Goal: Information Seeking & Learning: Learn about a topic

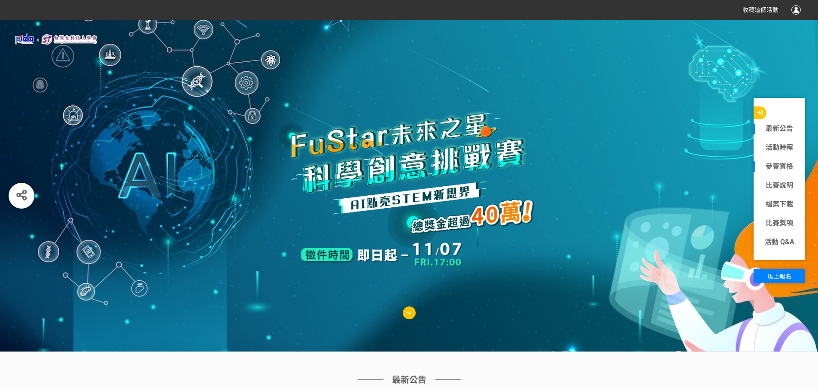
click at [782, 165] on link "參賽資格" at bounding box center [780, 166] width 52 height 10
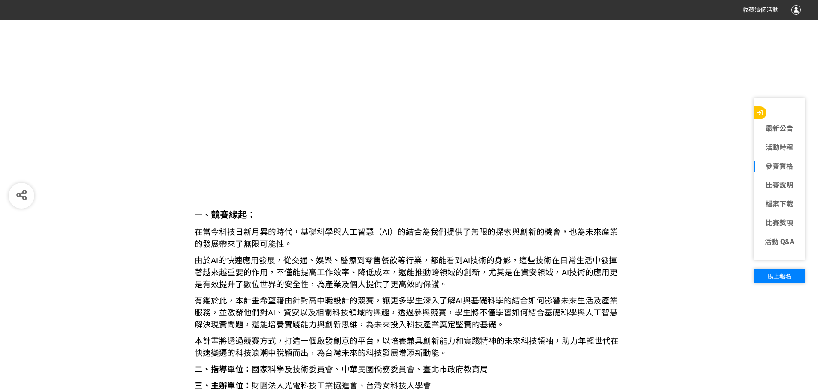
scroll to position [738, 0]
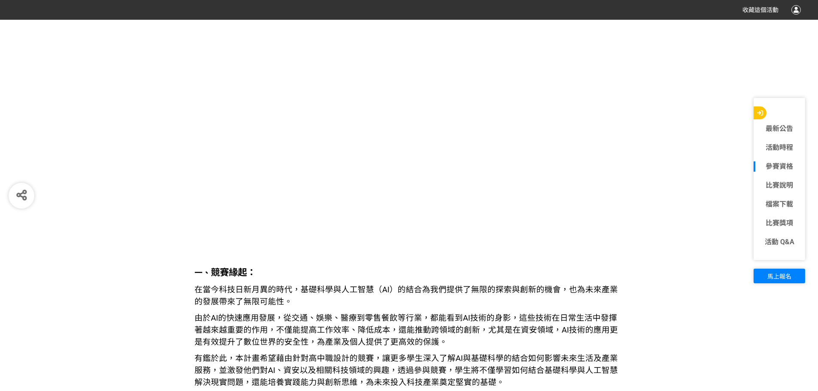
drag, startPoint x: 661, startPoint y: 213, endPoint x: 686, endPoint y: 256, distance: 48.9
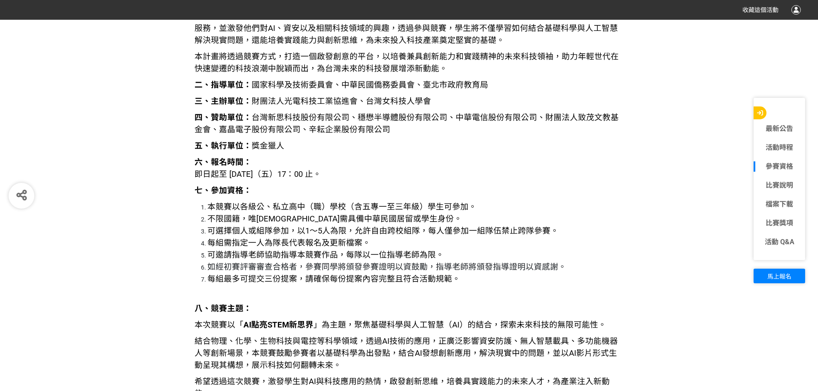
scroll to position [1082, 0]
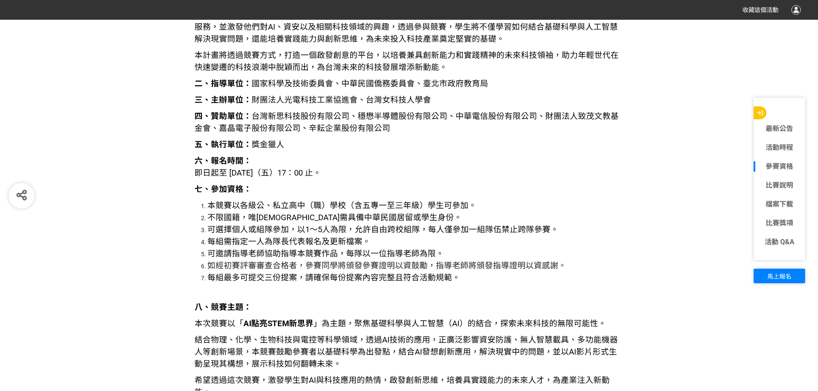
drag, startPoint x: 616, startPoint y: 251, endPoint x: 583, endPoint y: 281, distance: 44.4
click at [583, 281] on li "每組最多可提交三份提案，請確保每份提案內容完整且符合活動規範。" at bounding box center [415, 278] width 417 height 12
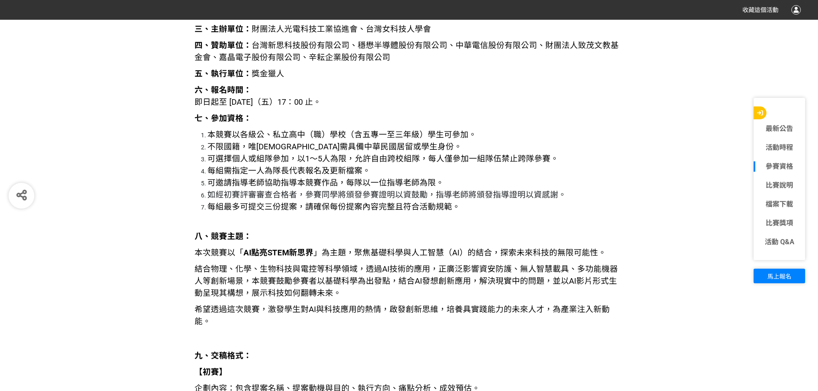
scroll to position [1168, 0]
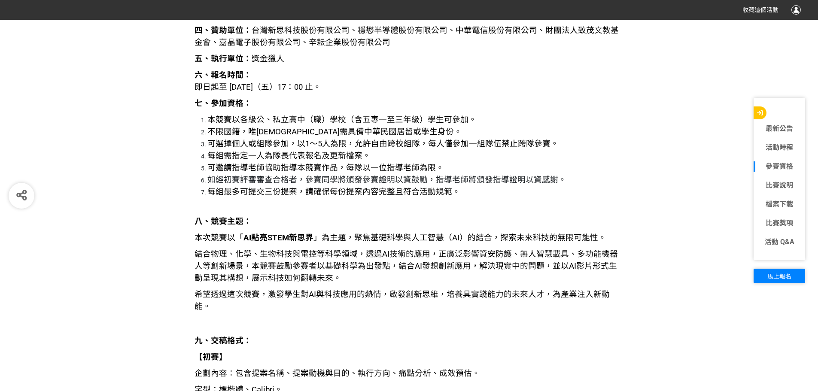
drag, startPoint x: 426, startPoint y: 237, endPoint x: 482, endPoint y: 231, distance: 56.2
drag, startPoint x: 482, startPoint y: 231, endPoint x: 577, endPoint y: 231, distance: 95.4
click at [612, 241] on p "本次競賽以「 AI點亮STEM新思界 」為主題，聚焦基礎科學與人工智慧（AI）的結合，探索未來科技的無限可能性。" at bounding box center [410, 238] width 430 height 12
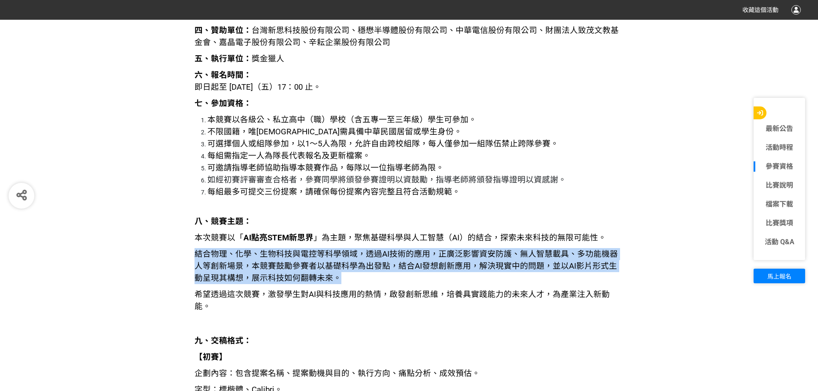
drag, startPoint x: 197, startPoint y: 252, endPoint x: 322, endPoint y: 277, distance: 127.4
click at [322, 277] on span "結合物理、化學、生物科技與電控等科學領域，透過AI技術的應用，正廣泛影響資安防護、無人智慧載具、多功能機器人等創新場景，本競賽鼓勵參賽者以基礎科學為出發點，結…" at bounding box center [407, 267] width 424 height 34
click at [325, 277] on p "結合物理、化學、生物科技與電控等科學領域，透過AI技術的應用，正廣泛影響資安防護、無人智慧載具、多功能機器人等創新場景，本競賽鼓勵參賽者以基礎科學為出發點，結…" at bounding box center [410, 266] width 430 height 36
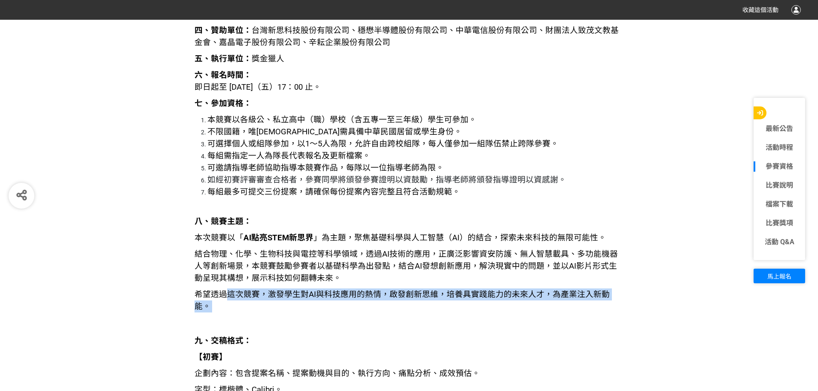
drag, startPoint x: 223, startPoint y: 297, endPoint x: 366, endPoint y: 301, distance: 142.7
click at [366, 301] on p "希望透過這次競賽，激發學生對AI與科技應用的熱情，啟發創新思維，培養具實踐能力的未來人才，為產業注入新動能。" at bounding box center [410, 310] width 430 height 42
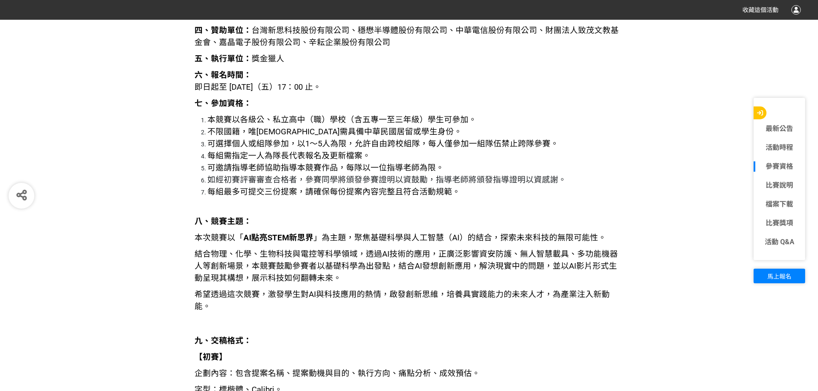
click at [366, 314] on p "希望透過這次競賽，激發學生對AI與科技應用的熱情，啟發創新思維，培養具實踐能力的未來人才，為產業注入新動能。" at bounding box center [410, 310] width 430 height 42
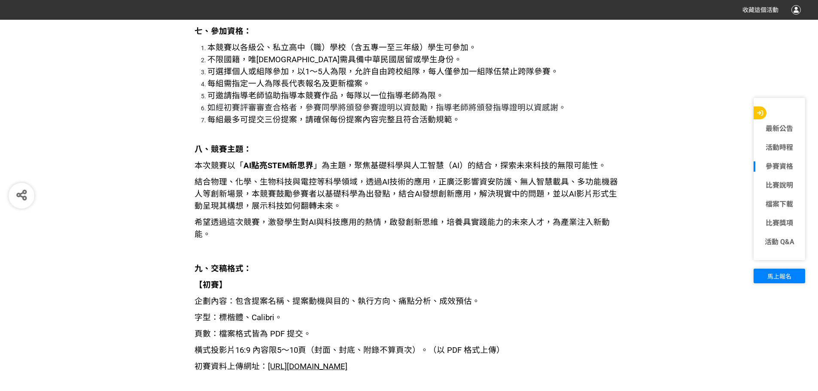
scroll to position [1297, 0]
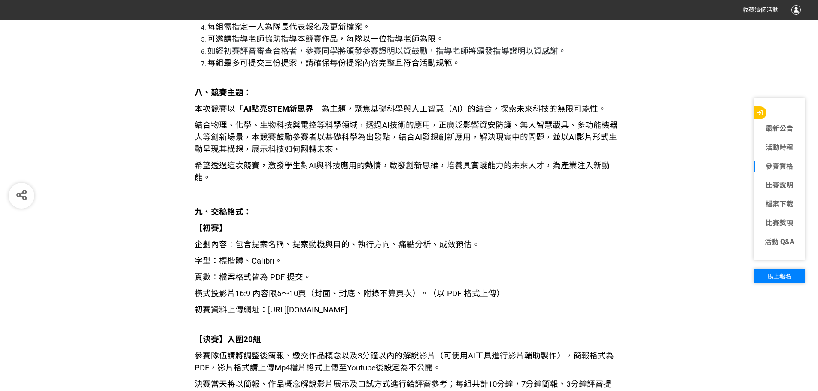
drag, startPoint x: 350, startPoint y: 195, endPoint x: 336, endPoint y: 207, distance: 18.3
drag, startPoint x: 336, startPoint y: 207, endPoint x: 316, endPoint y: 207, distance: 20.2
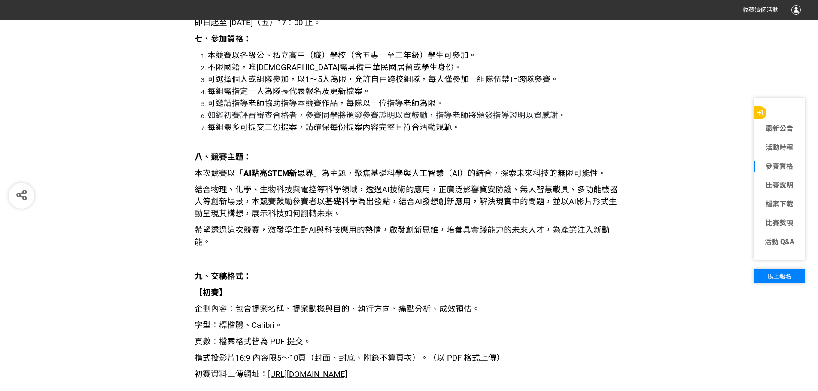
scroll to position [1254, 0]
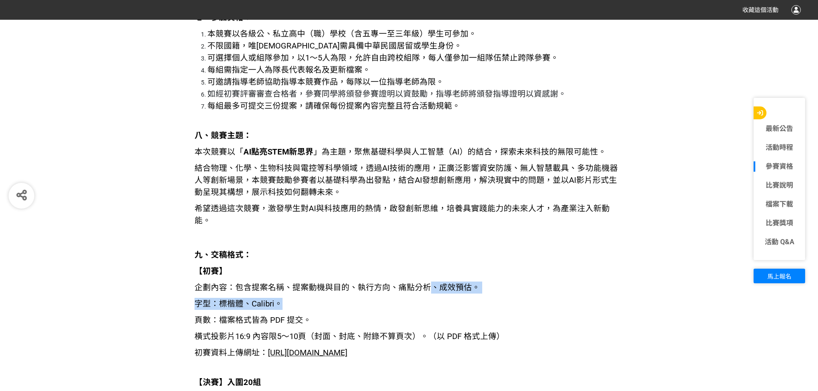
drag, startPoint x: 394, startPoint y: 280, endPoint x: 427, endPoint y: 277, distance: 32.3
click at [434, 314] on p "頁數：檔案格式皆為 PDF 提交。" at bounding box center [410, 320] width 430 height 12
drag, startPoint x: 400, startPoint y: 274, endPoint x: 421, endPoint y: 277, distance: 21.3
click at [421, 283] on span "企劃內容：包含提案名稱、提案動機與目的、執行方向、痛點分析、成效預估。" at bounding box center [338, 287] width 286 height 9
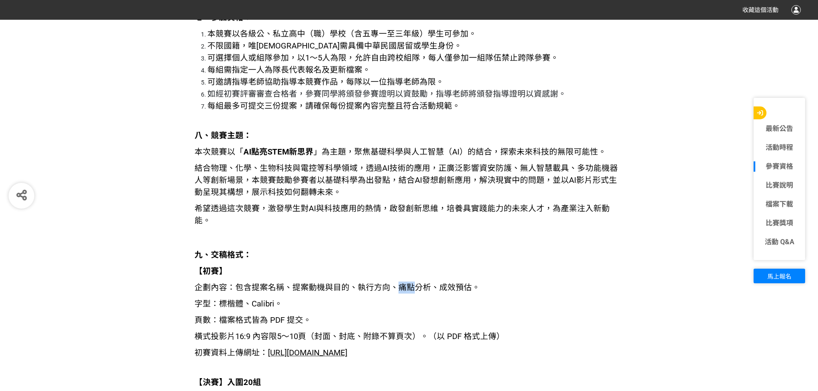
drag, startPoint x: 396, startPoint y: 276, endPoint x: 421, endPoint y: 278, distance: 25.0
click at [420, 283] on span "企劃內容：包含提案名稱、提案動機與目的、執行方向、痛點分析、成效預估。" at bounding box center [338, 287] width 286 height 9
drag, startPoint x: 428, startPoint y: 294, endPoint x: 428, endPoint y: 303, distance: 9.0
click at [428, 298] on p "字型：標楷體、Calibri。" at bounding box center [410, 304] width 430 height 12
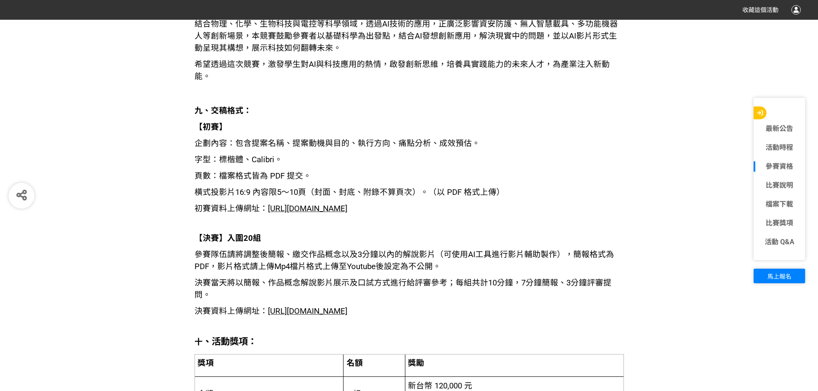
scroll to position [1383, 0]
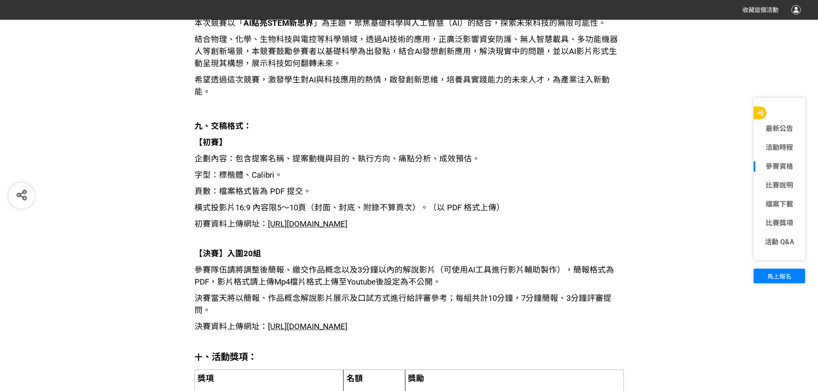
drag, startPoint x: 790, startPoint y: 305, endPoint x: 795, endPoint y: 332, distance: 27.1
drag, startPoint x: 795, startPoint y: 332, endPoint x: 800, endPoint y: 346, distance: 14.4
drag, startPoint x: 800, startPoint y: 346, endPoint x: 799, endPoint y: 350, distance: 4.3
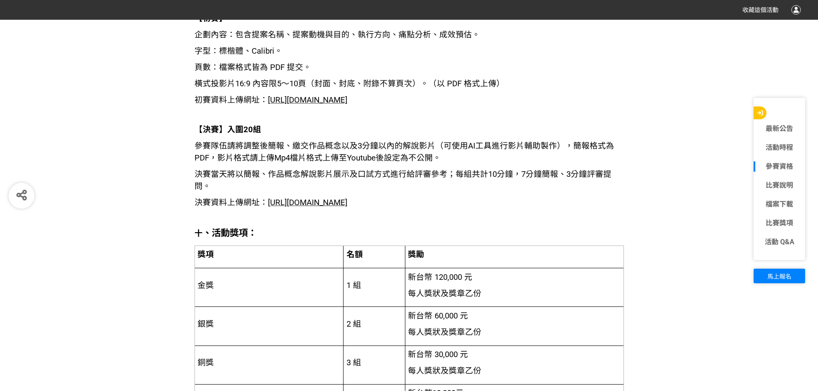
scroll to position [1511, 0]
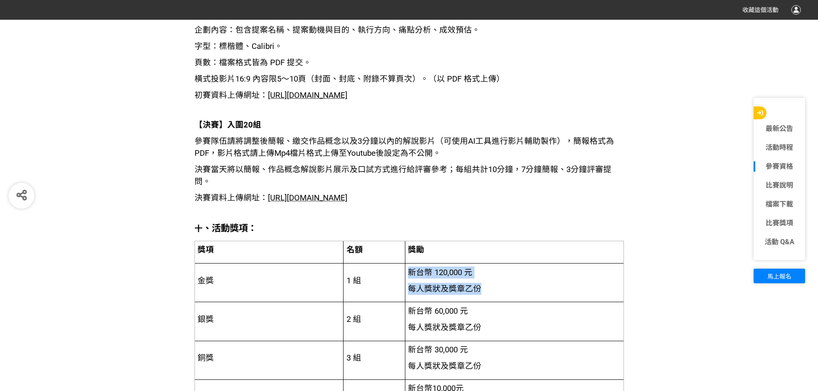
drag, startPoint x: 408, startPoint y: 272, endPoint x: 518, endPoint y: 297, distance: 112.6
click at [518, 297] on td "新台幣 120,000 元 每人獎狀及獎章乙份" at bounding box center [514, 282] width 219 height 39
click at [513, 299] on td "新台幣 120,000 元 每人獎狀及獎章乙份" at bounding box center [514, 282] width 219 height 39
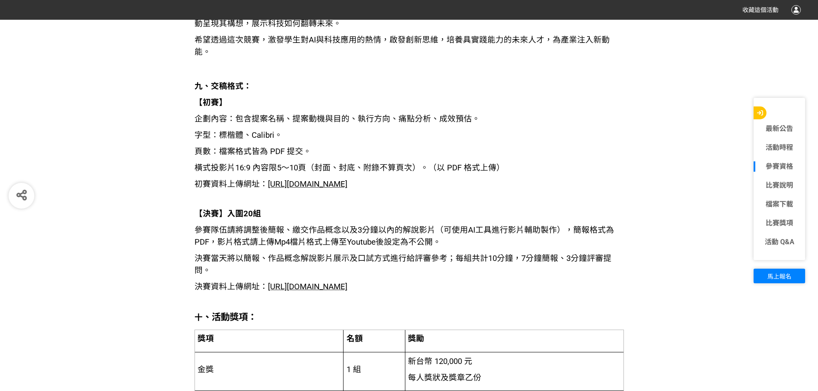
scroll to position [1254, 0]
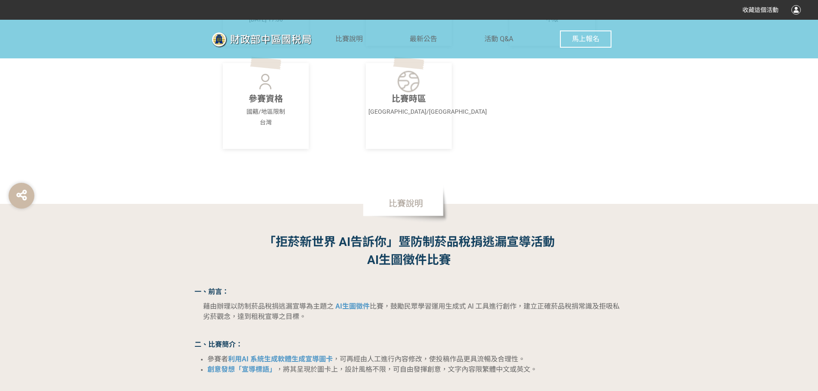
scroll to position [387, 0]
